Goal: Obtain resource: Download file/media

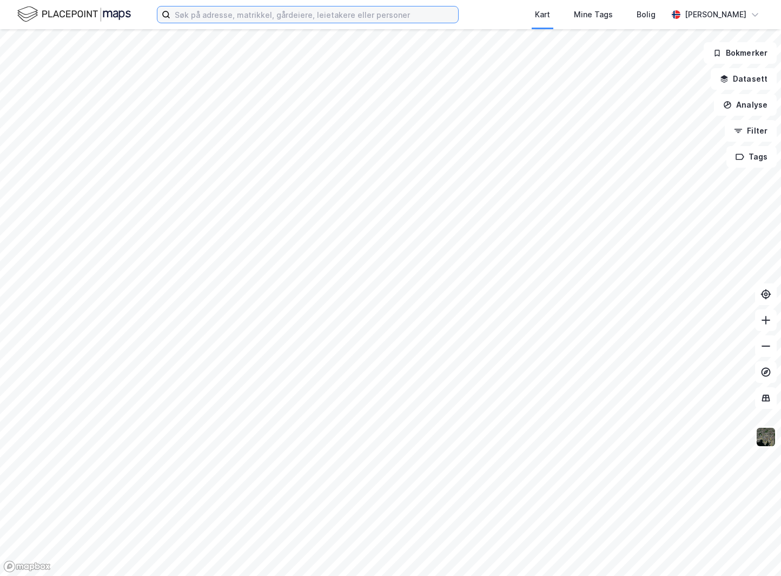
click at [352, 20] on input at bounding box center [314, 14] width 288 height 16
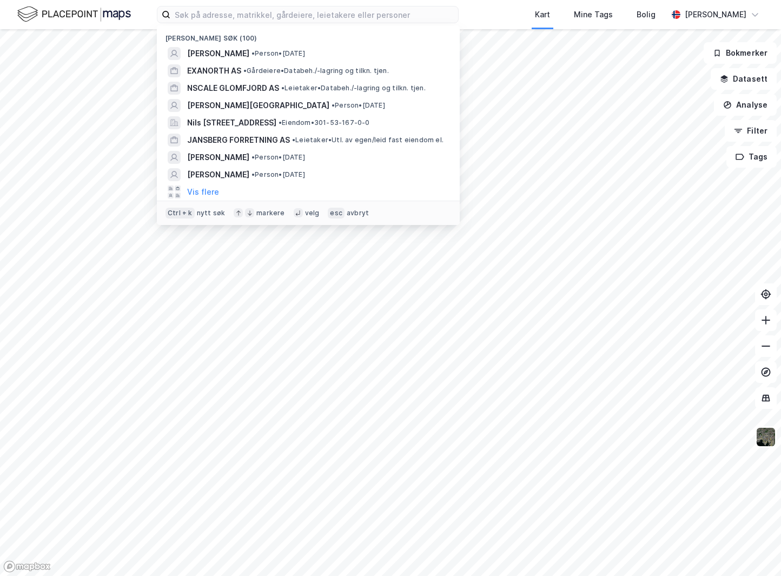
click at [242, 76] on div "EXANORTH AS • Gårdeiere • Databeh./-lagring og tilkn. tjen." at bounding box center [318, 70] width 262 height 13
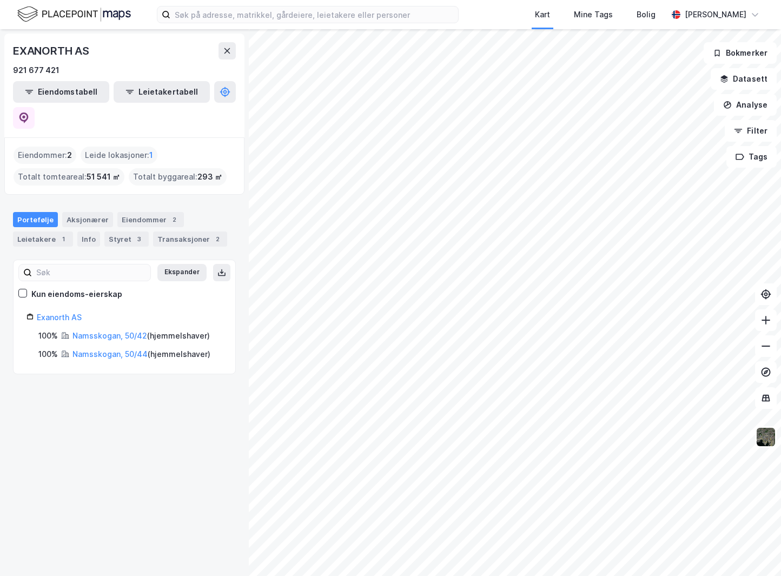
click at [102, 331] on link "Namsskogan, 50/42" at bounding box center [109, 335] width 75 height 9
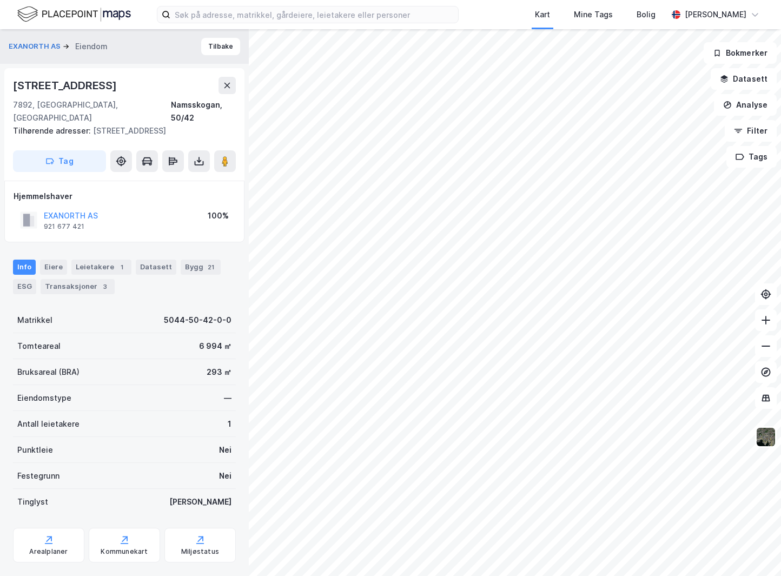
click at [207, 169] on button at bounding box center [199, 161] width 22 height 22
click at [198, 183] on div "Last ned grunnbok" at bounding box center [152, 182] width 115 height 17
click at [135, 125] on div "Tilhørende adresser: [STREET_ADDRESS]" at bounding box center [120, 130] width 214 height 13
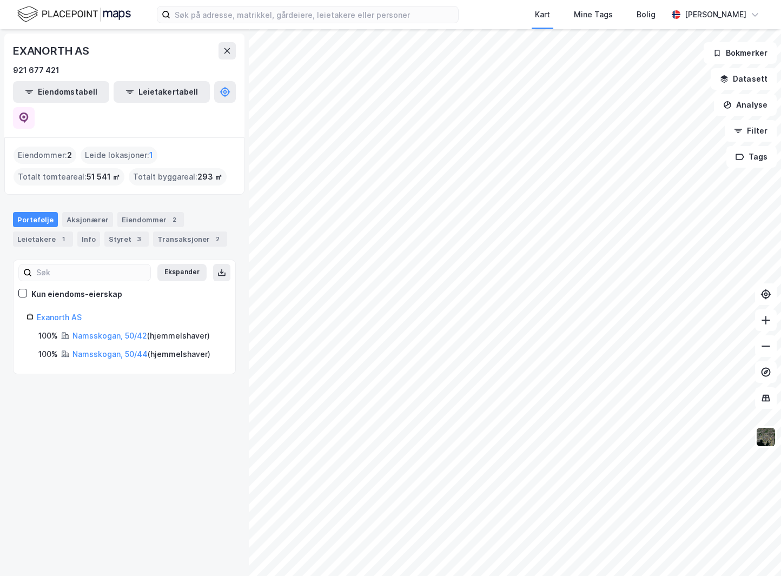
click at [106, 349] on link "Namsskogan, 50/44" at bounding box center [109, 353] width 75 height 9
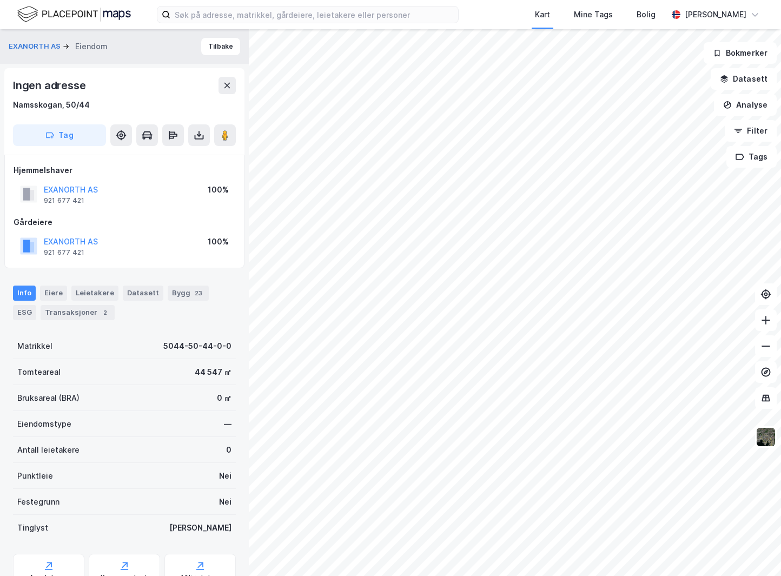
click at [205, 137] on button at bounding box center [199, 135] width 22 height 22
click at [147, 162] on div "Last ned grunnbok" at bounding box center [152, 156] width 115 height 17
